Goal: Find specific page/section: Find specific page/section

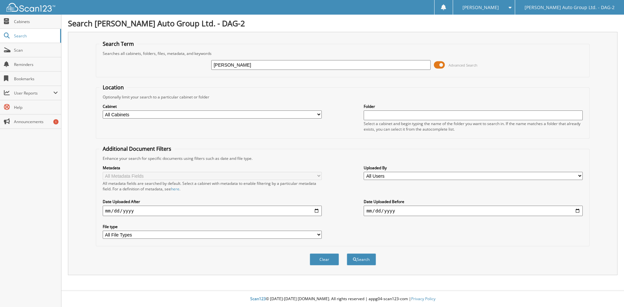
type input "[PERSON_NAME]"
click at [347, 254] on button "Search" at bounding box center [361, 260] width 29 height 12
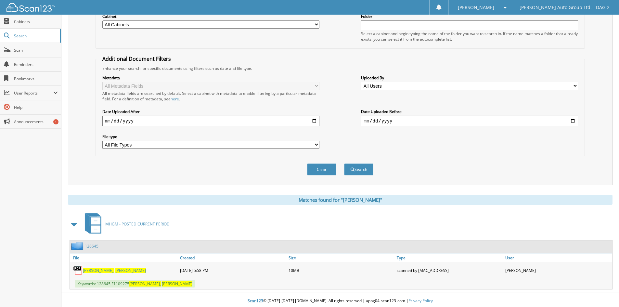
scroll to position [92, 0]
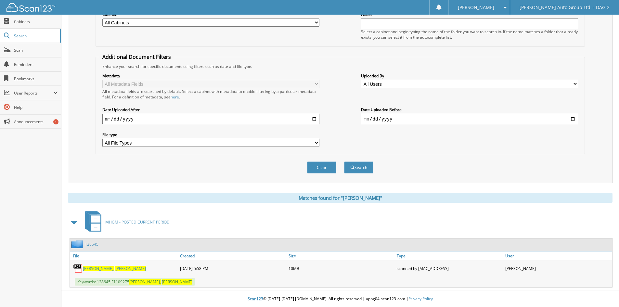
click at [94, 265] on div "[PERSON_NAME]" at bounding box center [124, 268] width 109 height 13
click at [90, 269] on span "[PERSON_NAME]," at bounding box center [99, 269] width 32 height 6
